Goal: Task Accomplishment & Management: Use online tool/utility

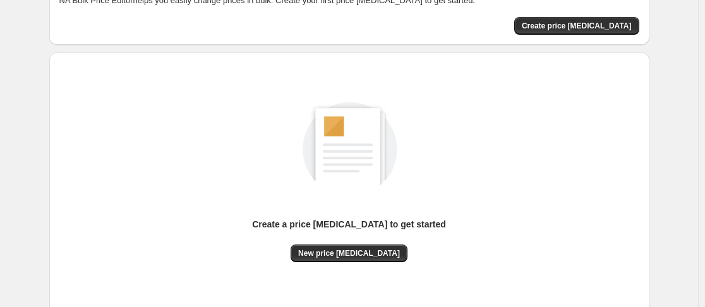
scroll to position [166, 0]
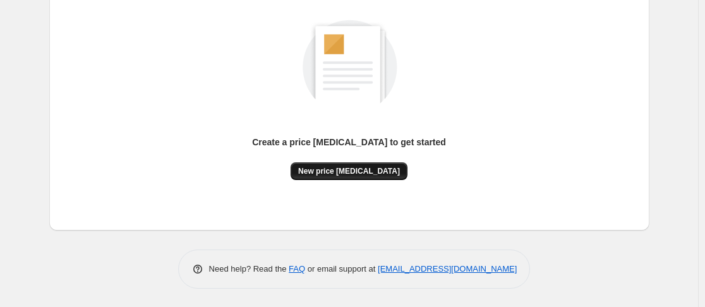
click at [370, 174] on span "New price [MEDICAL_DATA]" at bounding box center [349, 171] width 102 height 10
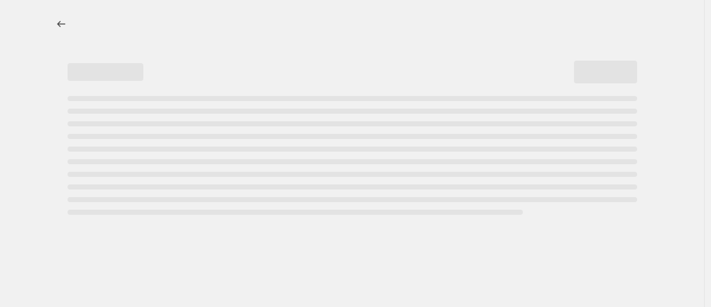
select select "percentage"
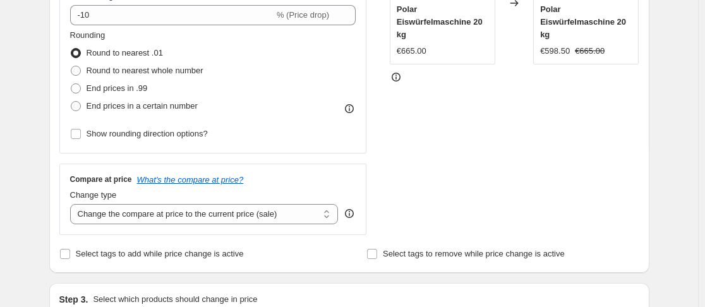
scroll to position [316, 0]
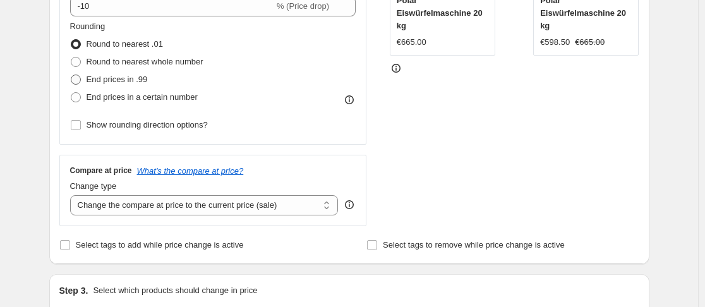
click at [104, 73] on span "End prices in .99" at bounding box center [117, 79] width 61 height 13
click at [71, 75] on input "End prices in .99" at bounding box center [71, 75] width 1 height 1
radio input "true"
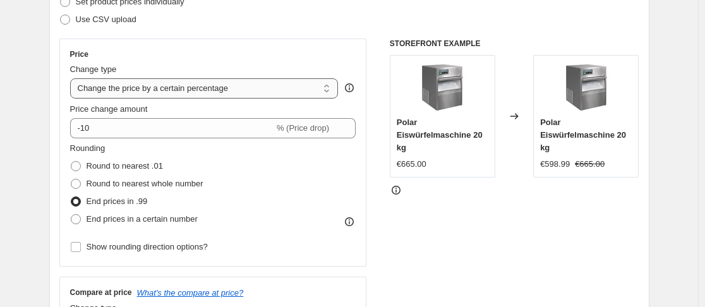
scroll to position [189, 0]
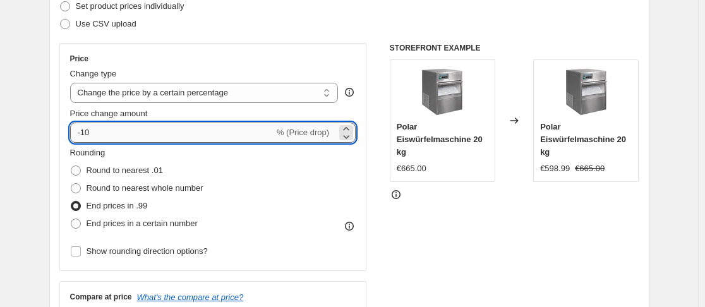
click at [123, 138] on input "-10" at bounding box center [172, 133] width 204 height 20
type input "-1"
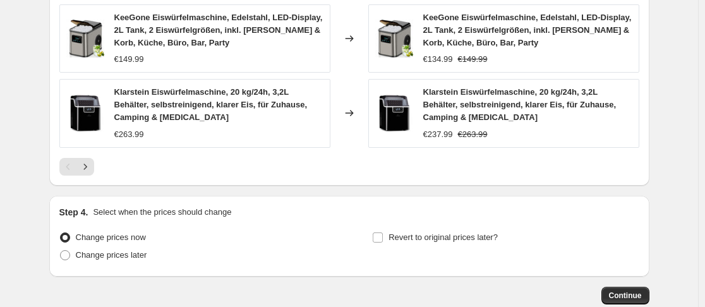
scroll to position [1010, 0]
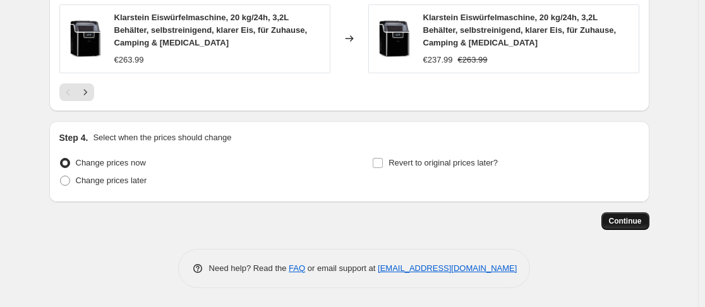
type input "-35"
click at [617, 226] on span "Continue" at bounding box center [625, 221] width 33 height 10
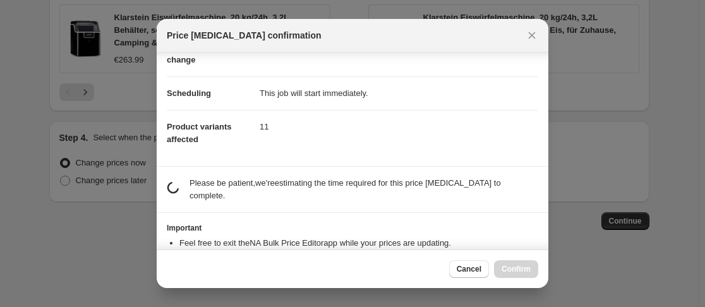
scroll to position [108, 0]
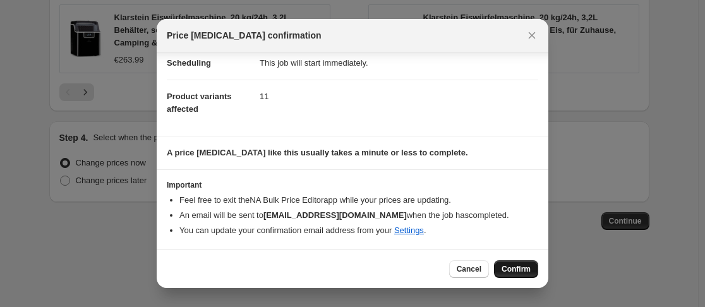
click at [518, 272] on span "Confirm" at bounding box center [515, 269] width 29 height 10
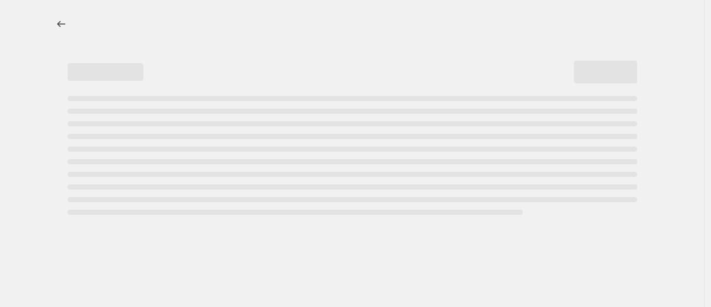
select select "percentage"
